Goal: Transaction & Acquisition: Purchase product/service

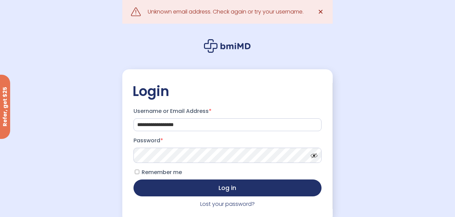
drag, startPoint x: 224, startPoint y: 134, endPoint x: 181, endPoint y: 120, distance: 45.3
click at [181, 120] on form "**********" at bounding box center [227, 157] width 190 height 104
drag, startPoint x: 198, startPoint y: 127, endPoint x: 40, endPoint y: 139, distance: 158.2
click at [40, 139] on div "**********" at bounding box center [227, 125] width 455 height 251
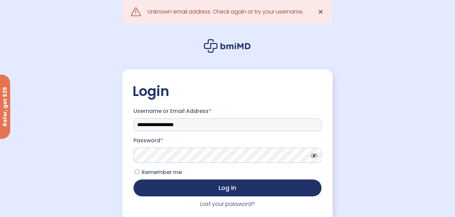
drag, startPoint x: 199, startPoint y: 123, endPoint x: 96, endPoint y: 124, distance: 102.6
click at [96, 124] on div "**********" at bounding box center [227, 125] width 455 height 251
type input "**********"
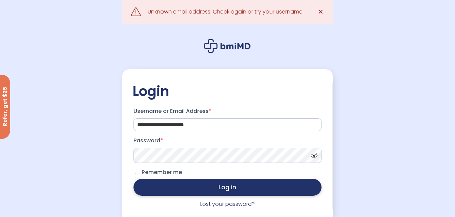
click at [168, 183] on button "Log in" at bounding box center [227, 187] width 188 height 17
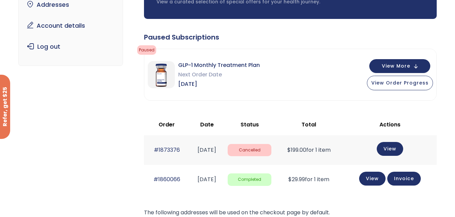
scroll to position [89, 0]
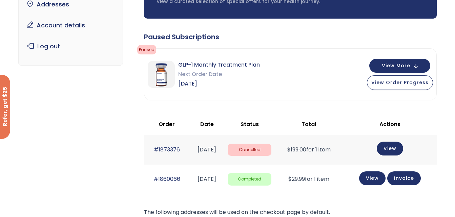
click at [352, 73] on div "GLP-1 Monthly Treatment Plan Next Order Date Aug 05, 2025 View More View Order …" at bounding box center [290, 74] width 292 height 51
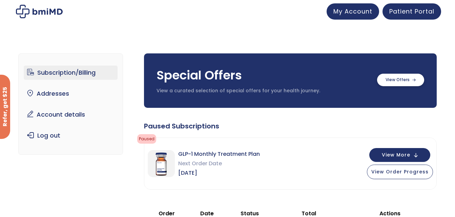
click at [406, 77] on label at bounding box center [400, 80] width 47 height 13
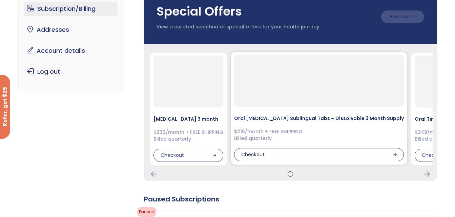
scroll to position [64, 0]
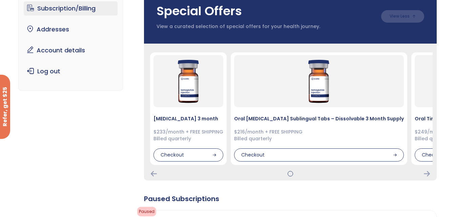
drag, startPoint x: 130, startPoint y: 156, endPoint x: 135, endPoint y: 130, distance: 26.5
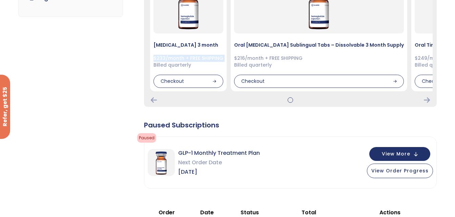
click at [418, 154] on button "View More" at bounding box center [399, 154] width 61 height 14
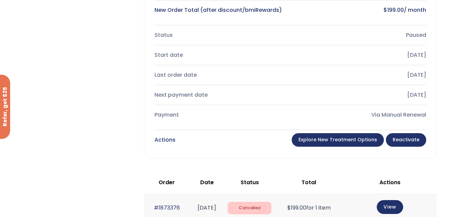
scroll to position [408, 0]
click at [404, 143] on link "Reactivate" at bounding box center [406, 140] width 40 height 14
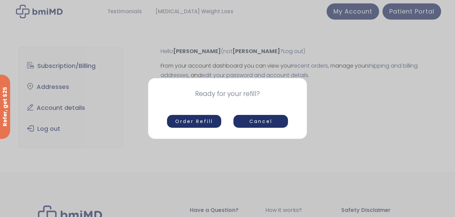
click at [204, 116] on button "Order Refill" at bounding box center [194, 121] width 55 height 13
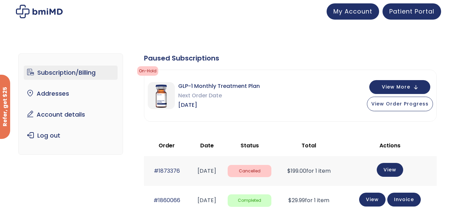
scroll to position [63, 0]
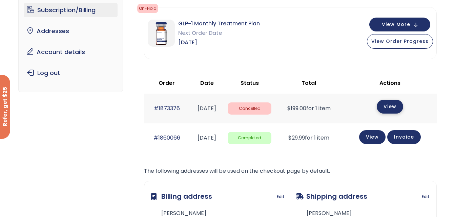
click at [389, 110] on link "View" at bounding box center [389, 107] width 26 height 14
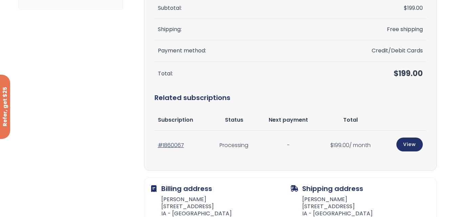
scroll to position [139, 0]
click at [407, 144] on link "View" at bounding box center [409, 144] width 26 height 14
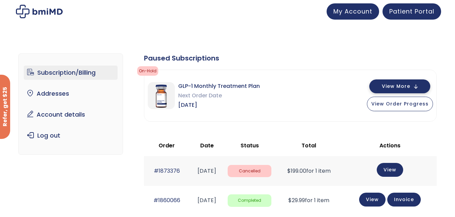
click at [417, 85] on button "View More" at bounding box center [399, 87] width 61 height 14
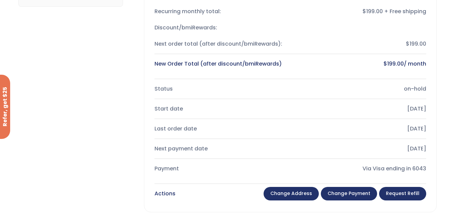
scroll to position [192, 0]
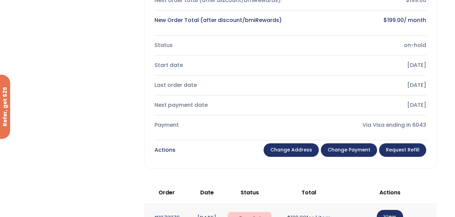
click at [409, 149] on link "Request Refill" at bounding box center [402, 151] width 47 height 14
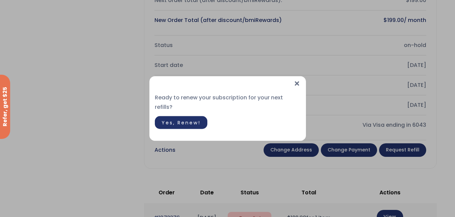
click at [182, 119] on span "Yes, Renew!" at bounding box center [180, 122] width 39 height 7
click at [182, 119] on div "Processing..." at bounding box center [228, 120] width 146 height 9
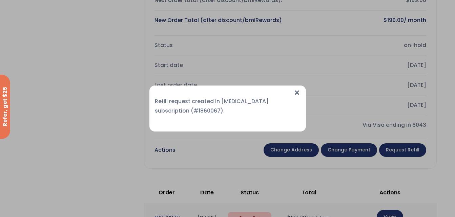
click at [299, 92] on span "×" at bounding box center [296, 93] width 7 height 15
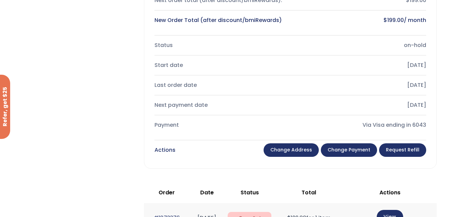
click at [348, 152] on link "Change payment" at bounding box center [349, 151] width 56 height 14
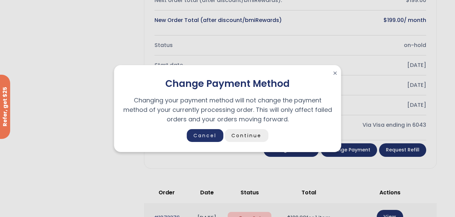
click at [253, 135] on link "Continue" at bounding box center [246, 135] width 44 height 13
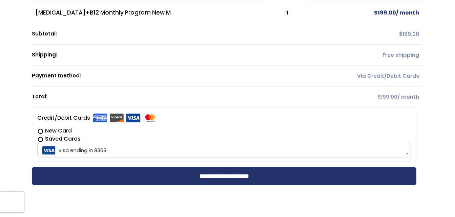
scroll to position [130, 0]
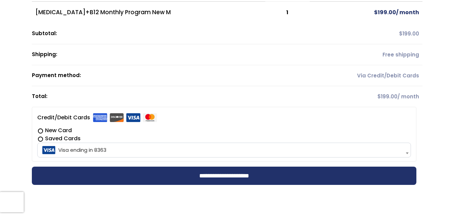
click at [40, 129] on label "New Card" at bounding box center [223, 131] width 373 height 8
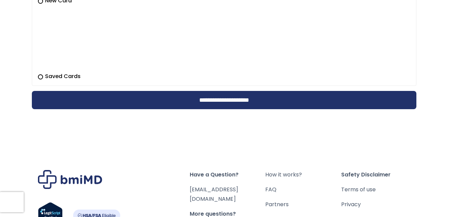
scroll to position [260, 0]
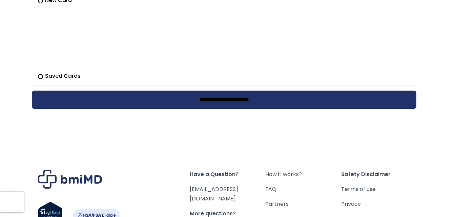
click at [246, 101] on input "**********" at bounding box center [224, 100] width 384 height 18
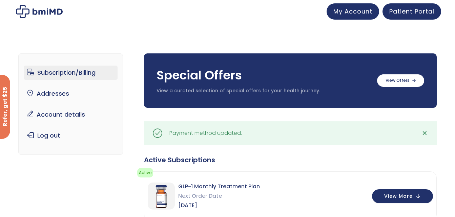
click at [80, 75] on link "Subscription/Billing" at bounding box center [71, 73] width 94 height 14
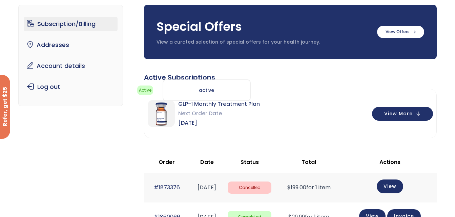
scroll to position [49, 0]
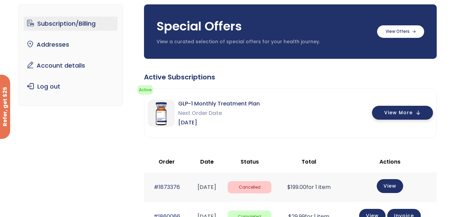
click at [416, 116] on button "View More" at bounding box center [402, 113] width 61 height 14
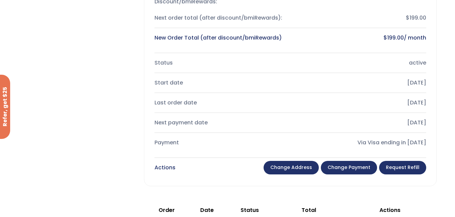
scroll to position [232, 0]
click at [412, 169] on link "Request Refill" at bounding box center [402, 168] width 47 height 14
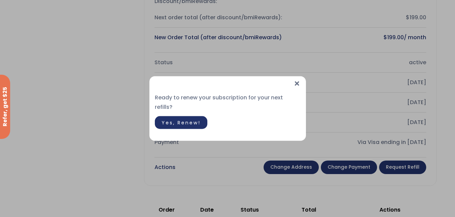
click at [179, 119] on span "Yes, Renew!" at bounding box center [180, 122] width 39 height 7
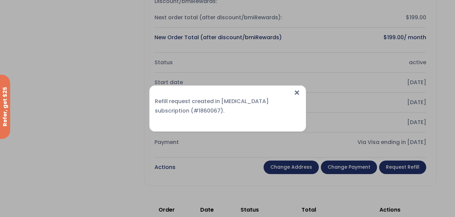
click at [298, 96] on span "×" at bounding box center [296, 93] width 7 height 15
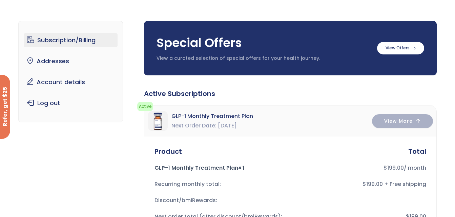
scroll to position [0, 0]
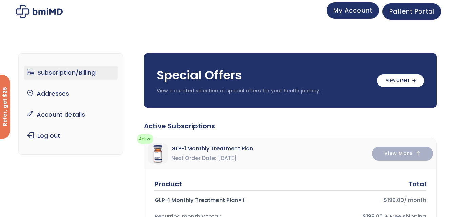
click at [345, 8] on span "My Account" at bounding box center [352, 10] width 39 height 8
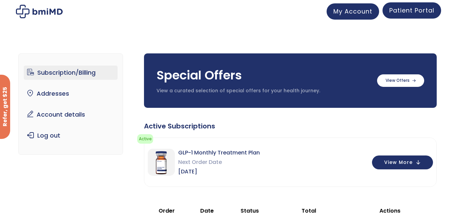
click at [425, 15] on link "Patient Portal" at bounding box center [411, 10] width 59 height 16
